Goal: Task Accomplishment & Management: Use online tool/utility

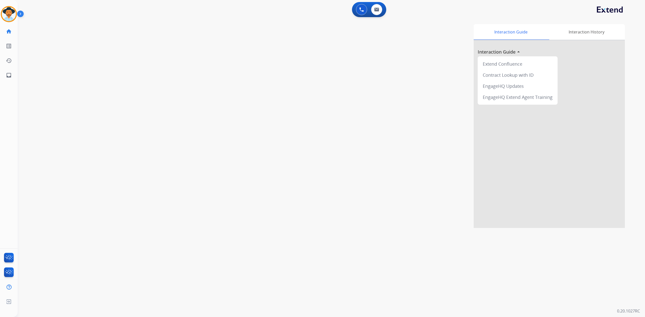
click at [0, 14] on div "Tachara Non-Phone Queue Edit Avatar Agent: [PERSON_NAME] Profile: Multi Skill A…" at bounding box center [9, 14] width 18 height 16
click at [6, 15] on img at bounding box center [9, 14] width 14 height 14
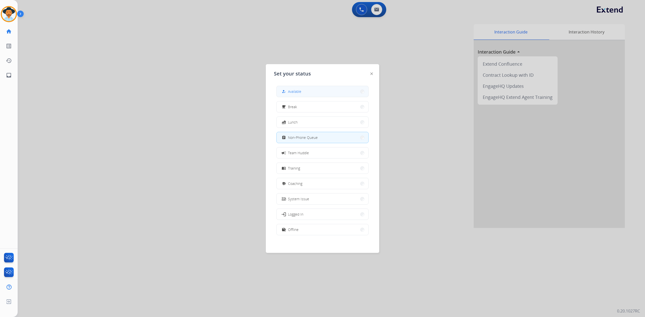
click at [325, 89] on button "how_to_reg Available" at bounding box center [322, 91] width 92 height 11
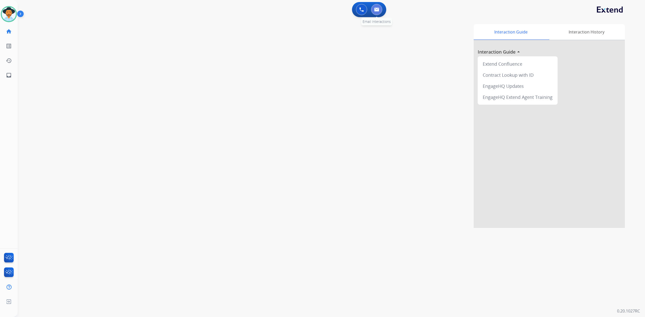
click at [374, 10] on img at bounding box center [376, 10] width 5 height 4
select select "**********"
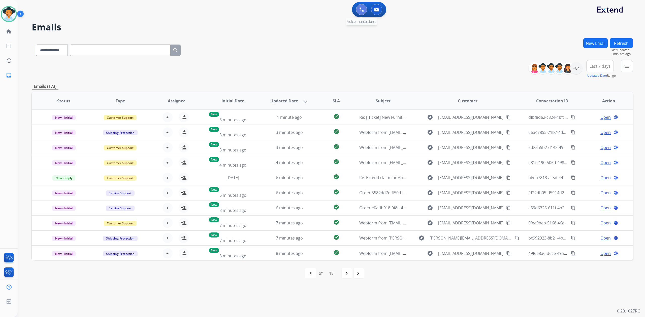
click at [358, 12] on button at bounding box center [361, 9] width 11 height 11
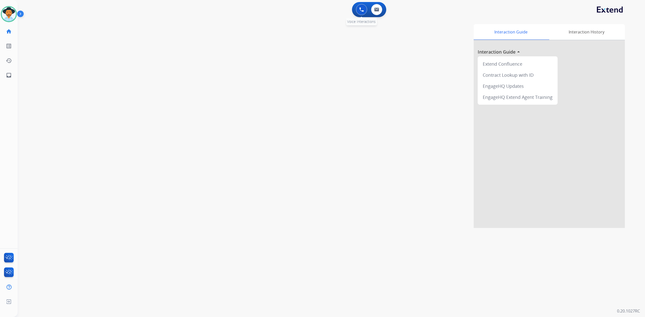
click at [357, 10] on button at bounding box center [361, 9] width 11 height 11
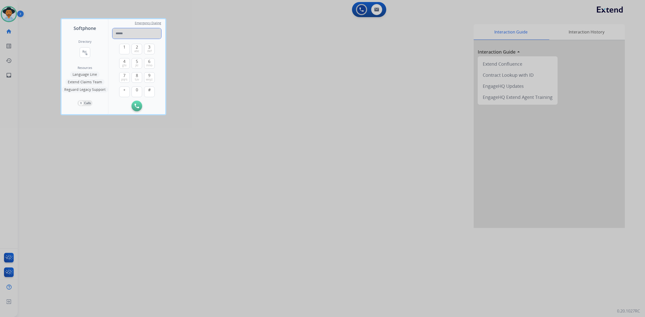
click at [141, 28] on input "tel" at bounding box center [136, 33] width 49 height 11
paste input "**********"
type input "**********"
click at [134, 107] on img at bounding box center [136, 106] width 5 height 5
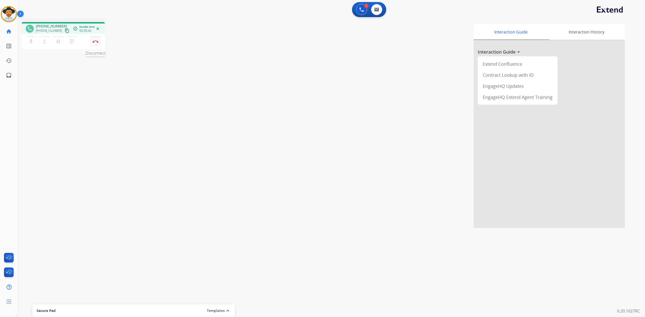
click at [96, 44] on button "Disconnect" at bounding box center [95, 41] width 11 height 11
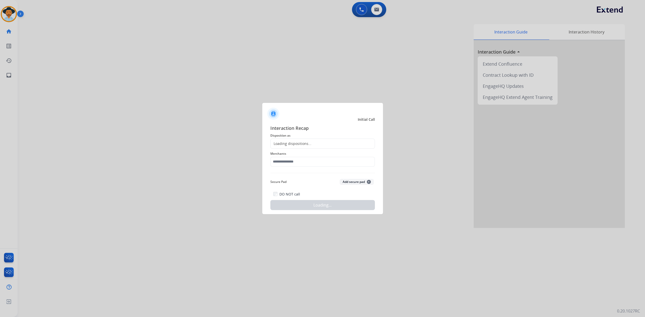
click at [311, 144] on div "Loading dispositions..." at bounding box center [322, 144] width 104 height 10
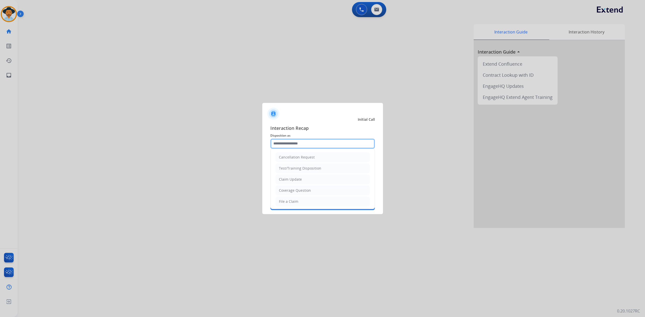
click at [311, 144] on input "text" at bounding box center [322, 144] width 104 height 10
click at [303, 160] on li "Other" at bounding box center [322, 158] width 94 height 10
type input "*****"
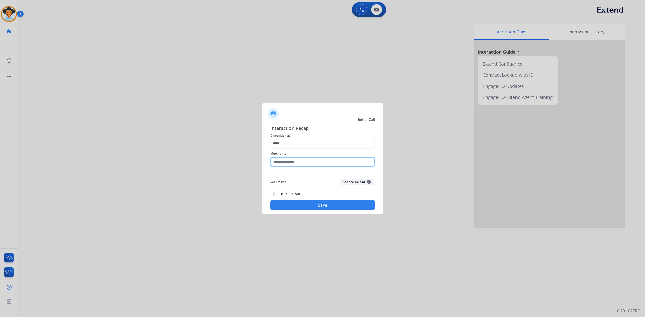
click at [303, 160] on input "text" at bounding box center [322, 162] width 104 height 10
click at [294, 178] on div "Not found" at bounding box center [287, 176] width 17 height 5
type input "*********"
click at [302, 204] on button "Save" at bounding box center [322, 205] width 104 height 10
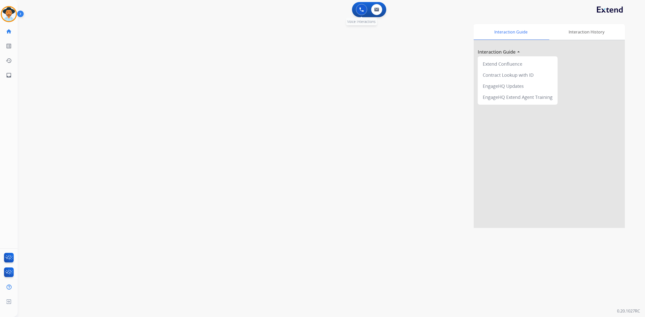
click at [359, 9] on img at bounding box center [361, 9] width 5 height 5
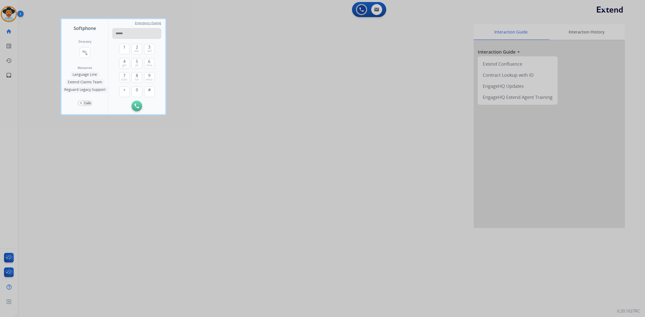
click at [125, 34] on input "tel" at bounding box center [136, 33] width 49 height 11
type input "**********"
click at [135, 108] on img at bounding box center [136, 106] width 5 height 5
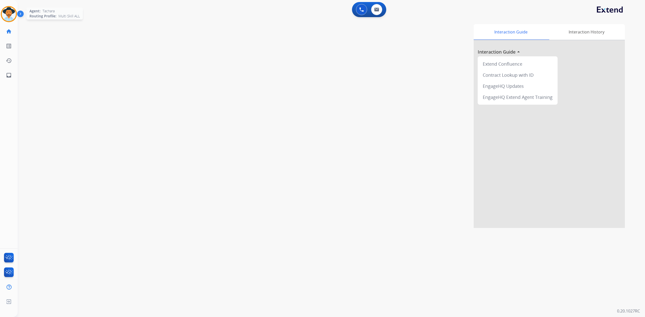
click at [9, 17] on img at bounding box center [9, 14] width 14 height 14
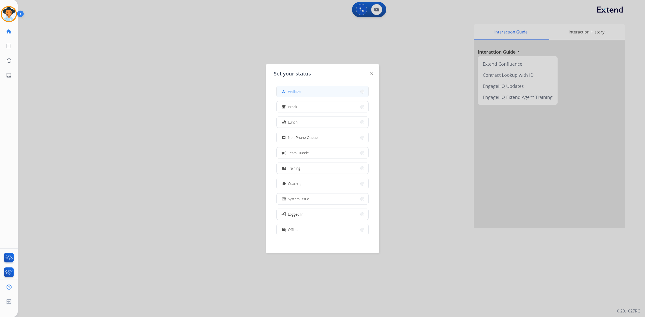
click at [289, 97] on div "how_to_reg Available" at bounding box center [322, 91] width 92 height 11
click at [289, 95] on button "how_to_reg Available" at bounding box center [322, 91] width 92 height 11
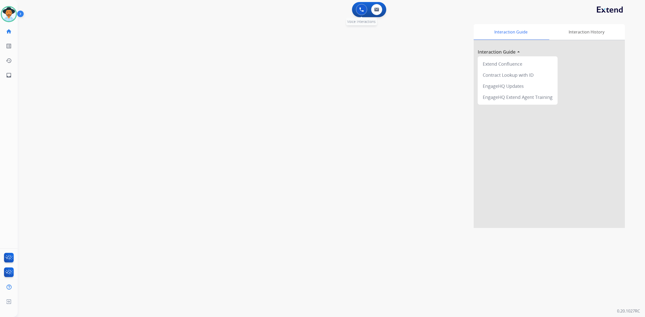
click at [357, 11] on button at bounding box center [361, 9] width 11 height 11
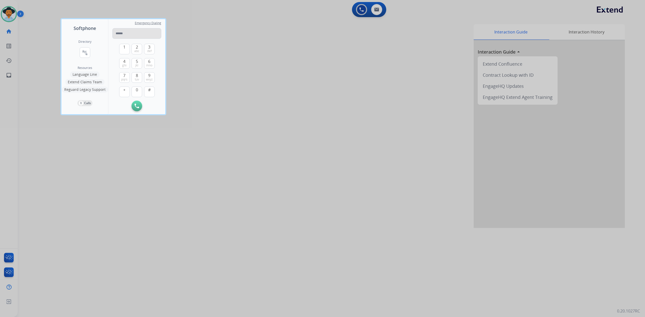
click at [135, 34] on input "tel" at bounding box center [136, 33] width 49 height 11
type input "**********"
click at [137, 105] on img at bounding box center [136, 106] width 5 height 5
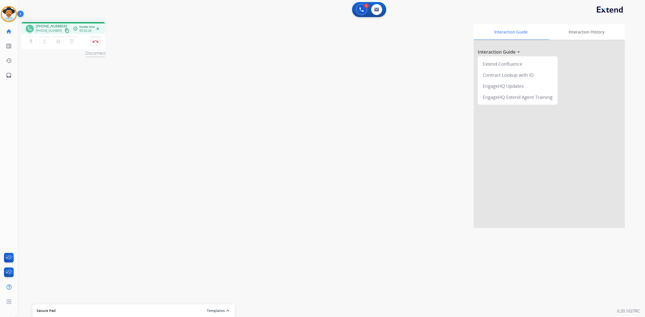
click at [94, 43] on button "Disconnect" at bounding box center [95, 41] width 11 height 11
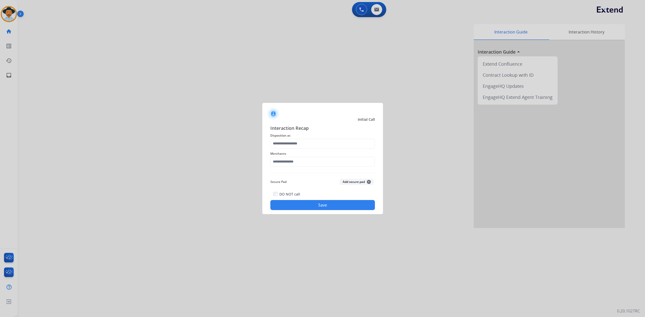
click at [12, 16] on div at bounding box center [322, 158] width 645 height 317
click at [314, 140] on input "text" at bounding box center [322, 144] width 104 height 10
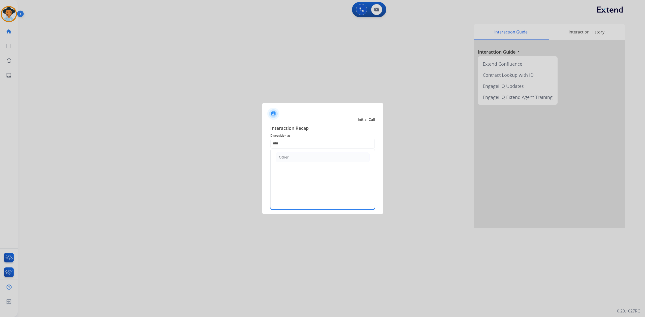
click at [290, 156] on li "Other" at bounding box center [322, 158] width 94 height 10
type input "*****"
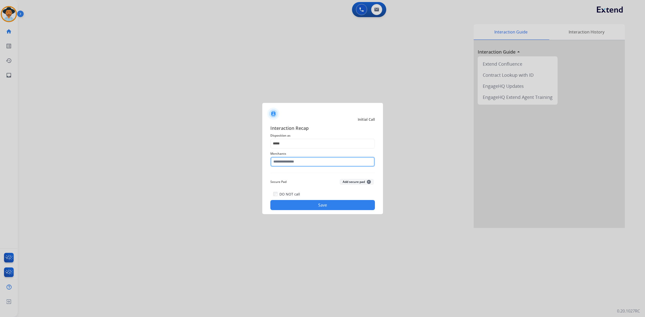
click at [290, 157] on input "text" at bounding box center [322, 162] width 104 height 10
click at [295, 177] on div "Not found" at bounding box center [287, 176] width 17 height 5
type input "*********"
click at [300, 209] on button "Save" at bounding box center [322, 205] width 104 height 10
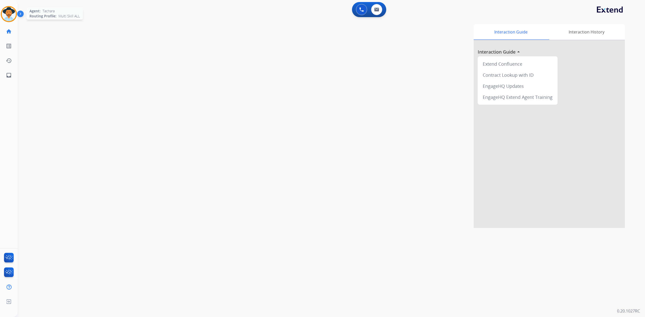
click at [11, 11] on img at bounding box center [9, 14] width 14 height 14
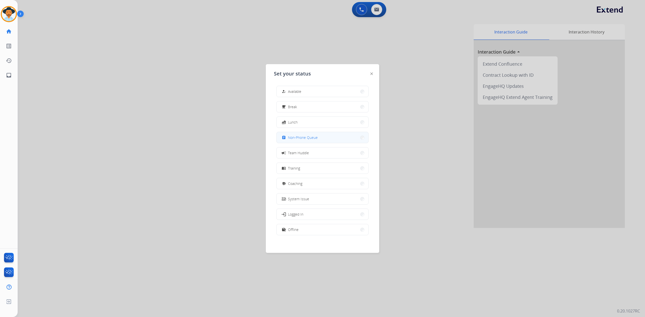
click at [307, 139] on span "Non-Phone Queue" at bounding box center [303, 137] width 30 height 5
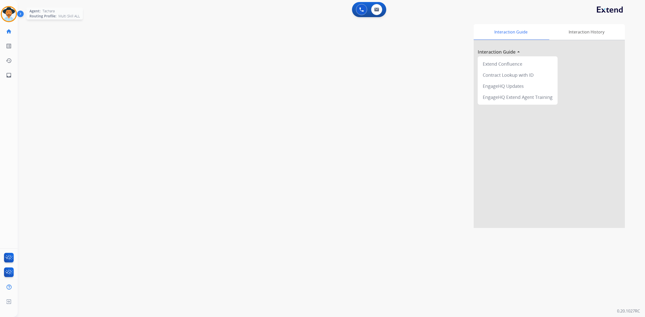
click at [9, 10] on img at bounding box center [9, 14] width 14 height 14
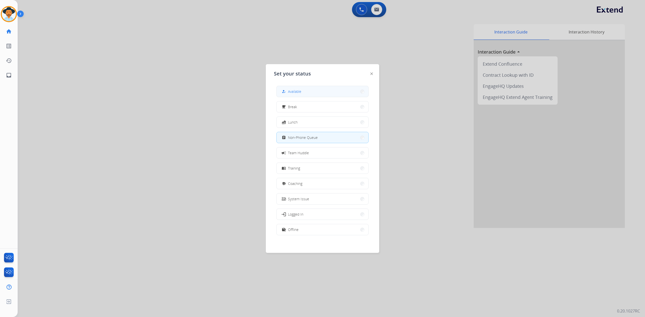
click at [304, 89] on button "how_to_reg Available" at bounding box center [322, 91] width 92 height 11
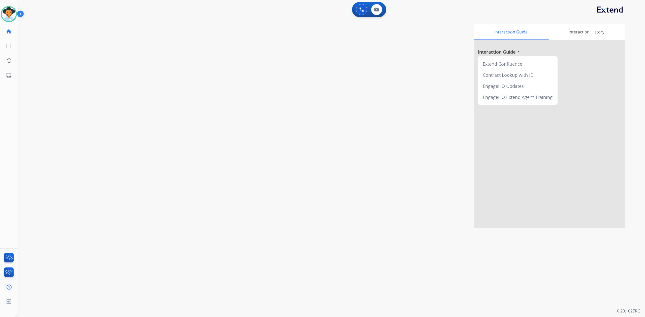
drag, startPoint x: 7, startPoint y: 16, endPoint x: 17, endPoint y: 20, distance: 10.7
click at [7, 16] on img at bounding box center [9, 14] width 14 height 14
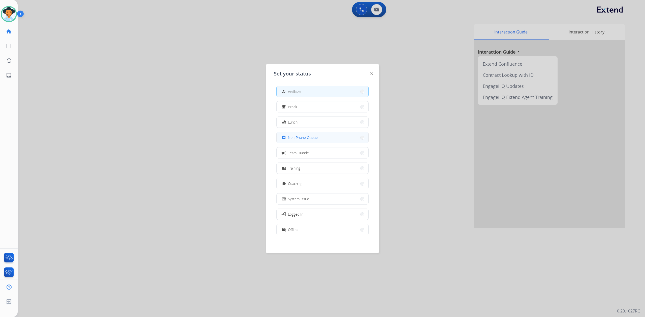
click at [339, 133] on button "assignment Non-Phone Queue" at bounding box center [322, 137] width 92 height 11
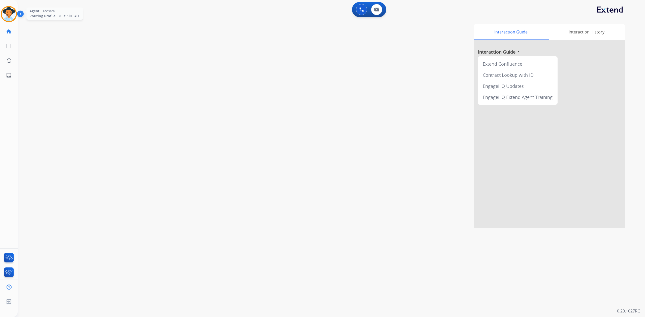
click at [11, 13] on img at bounding box center [9, 14] width 14 height 14
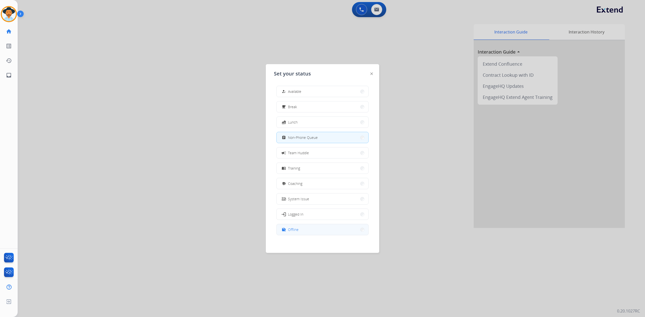
click at [333, 235] on div "work_off Offline" at bounding box center [322, 229] width 92 height 11
click at [328, 229] on button "work_off Offline" at bounding box center [322, 229] width 92 height 11
